Goal: Navigation & Orientation: Find specific page/section

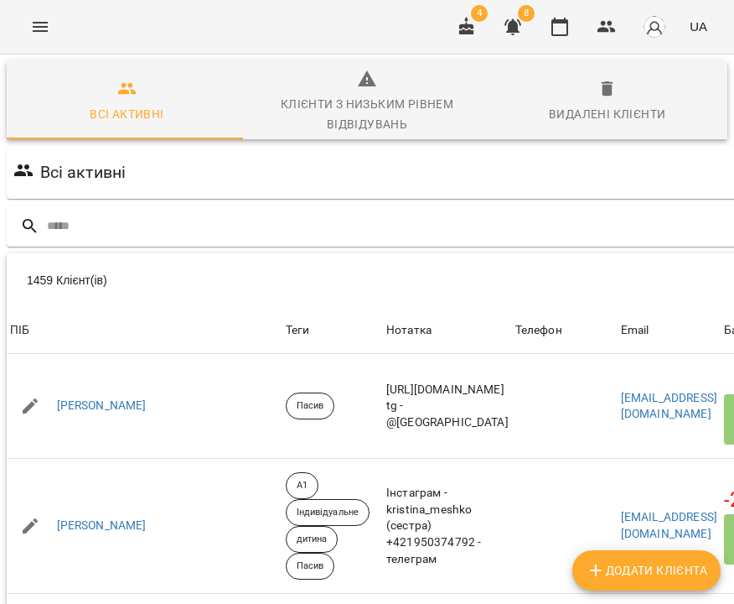
click at [516, 22] on icon "button" at bounding box center [513, 27] width 17 height 16
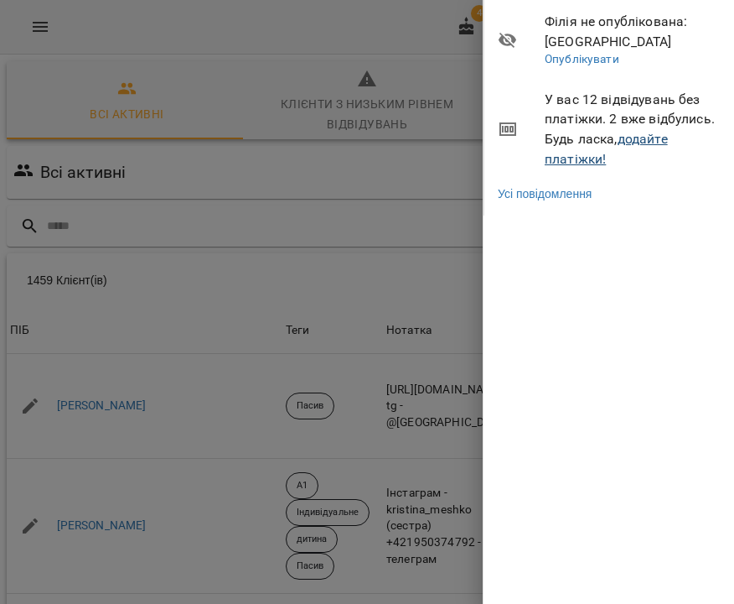
click at [630, 134] on link "додайте платіжки!" at bounding box center [606, 149] width 123 height 36
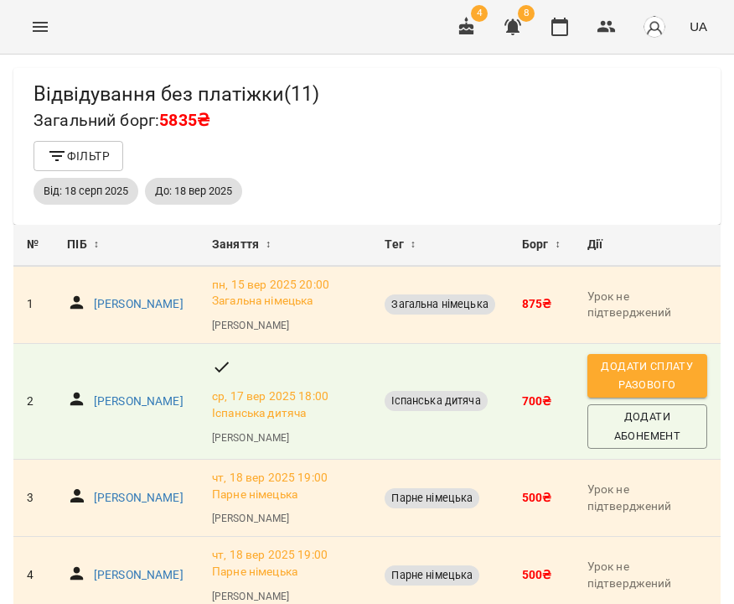
click at [473, 29] on icon "button" at bounding box center [466, 26] width 15 height 18
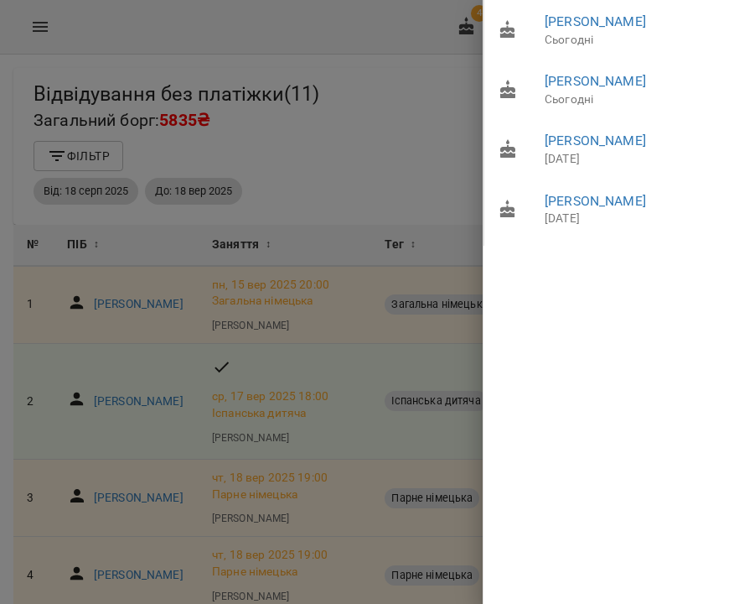
click at [49, 29] on div at bounding box center [367, 302] width 734 height 604
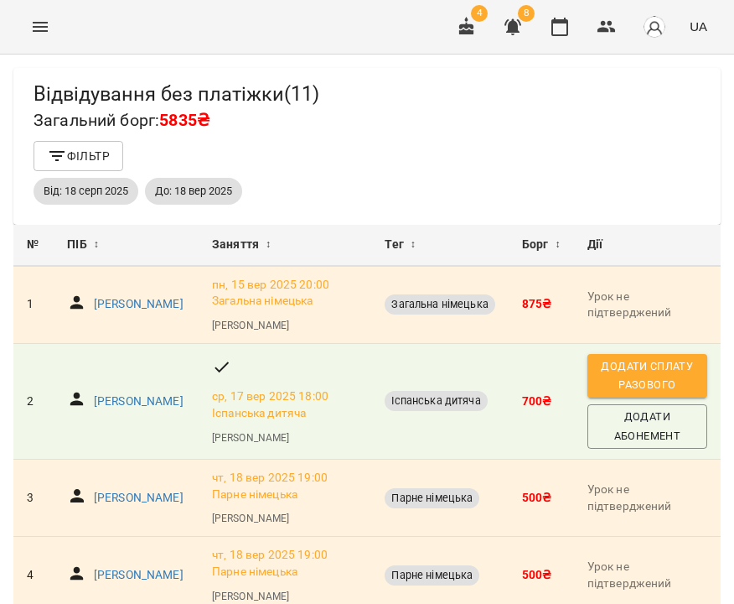
click at [39, 29] on icon "Menu" at bounding box center [40, 27] width 20 height 20
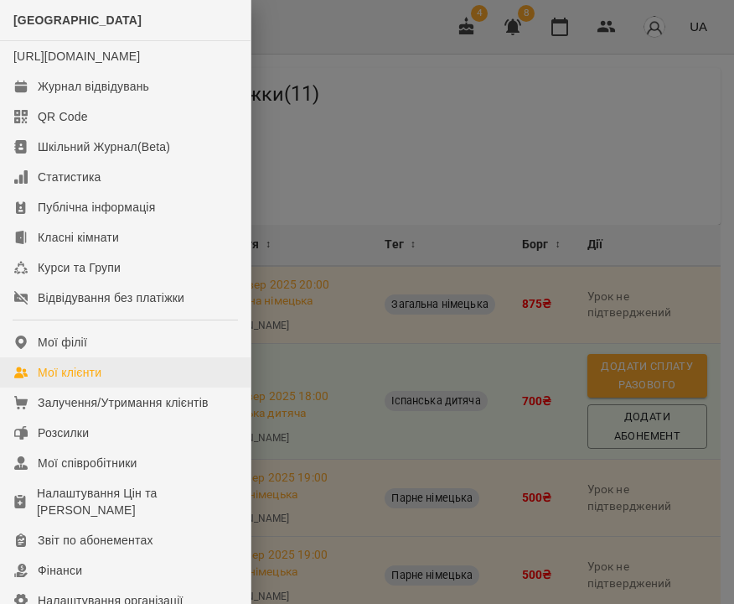
click at [74, 381] on div "Мої клієнти" at bounding box center [70, 372] width 64 height 17
